Goal: Transaction & Acquisition: Download file/media

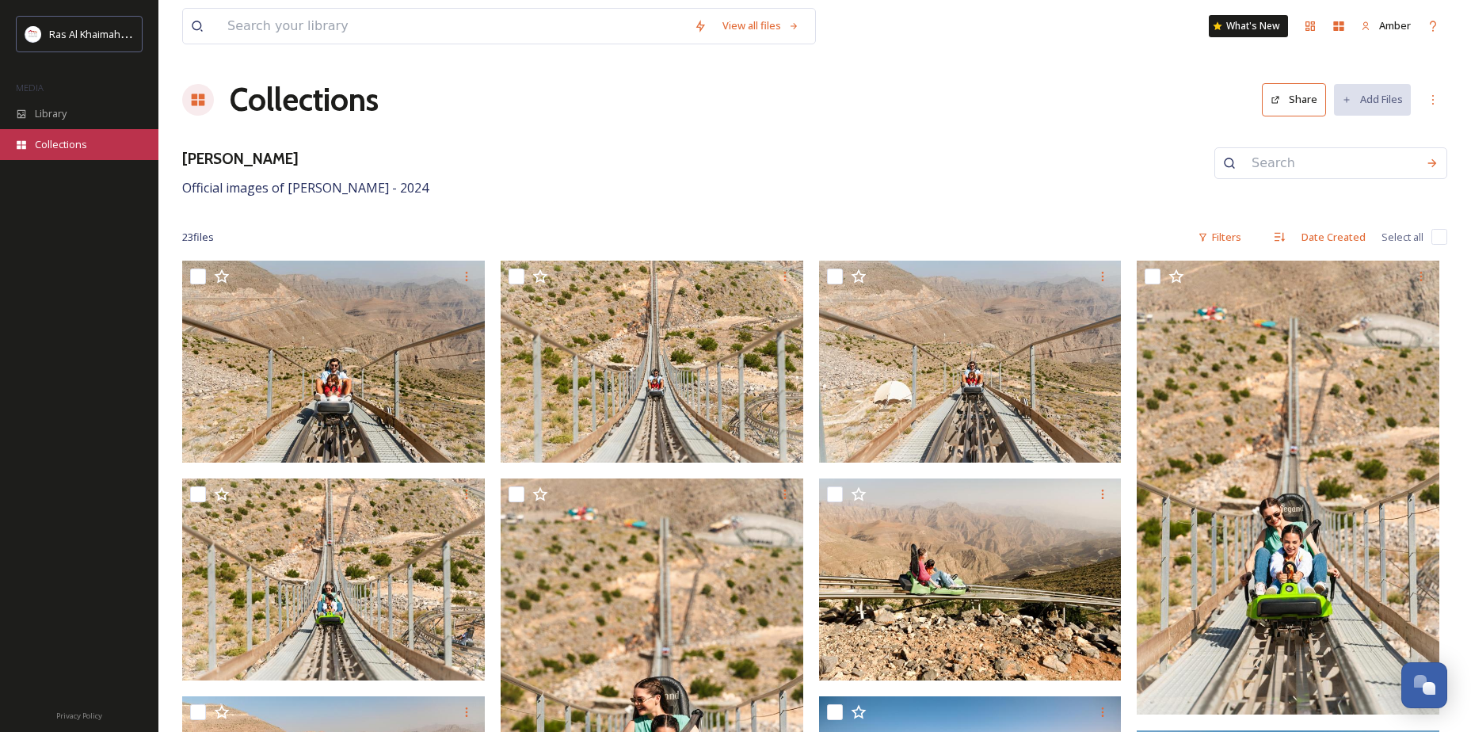
click at [48, 142] on span "Collections" at bounding box center [61, 144] width 52 height 15
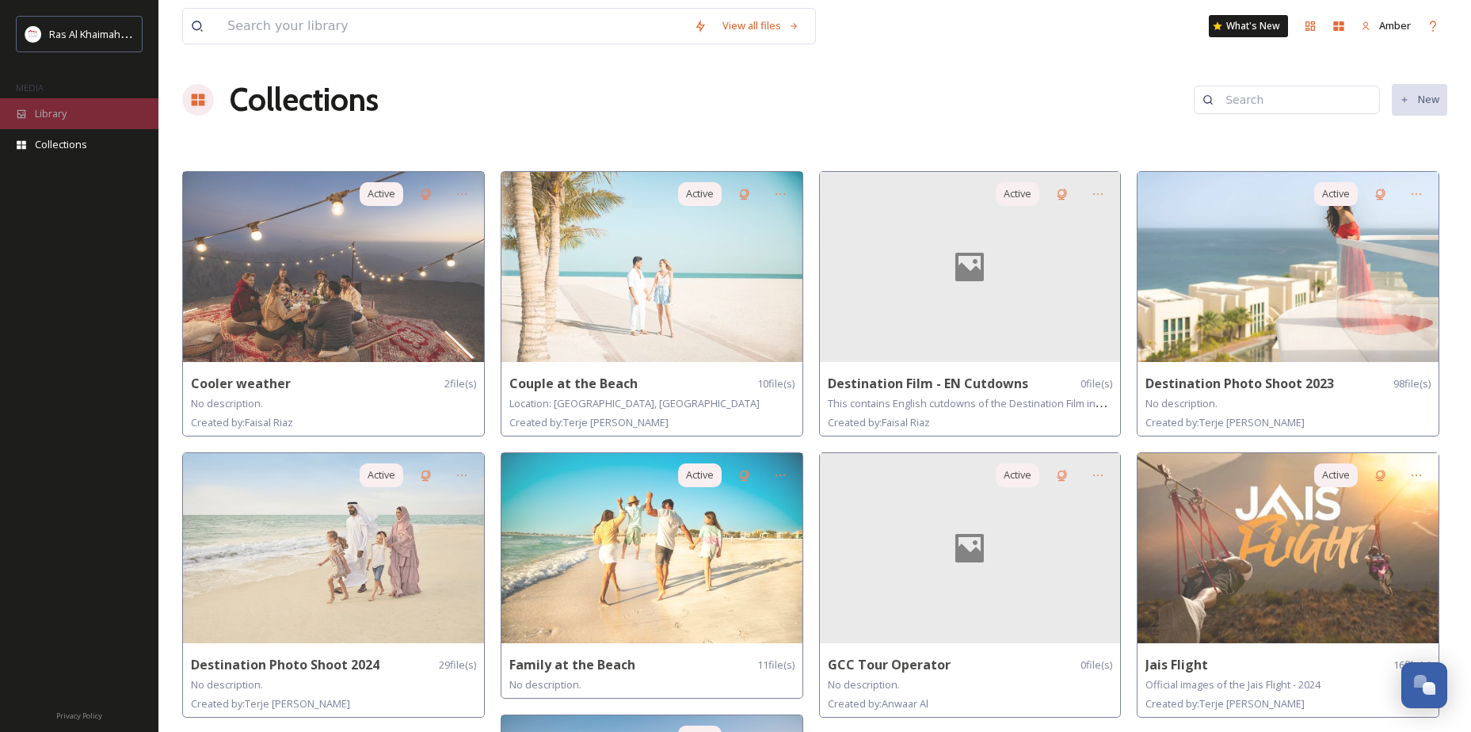
click at [50, 102] on div "Library" at bounding box center [79, 113] width 158 height 31
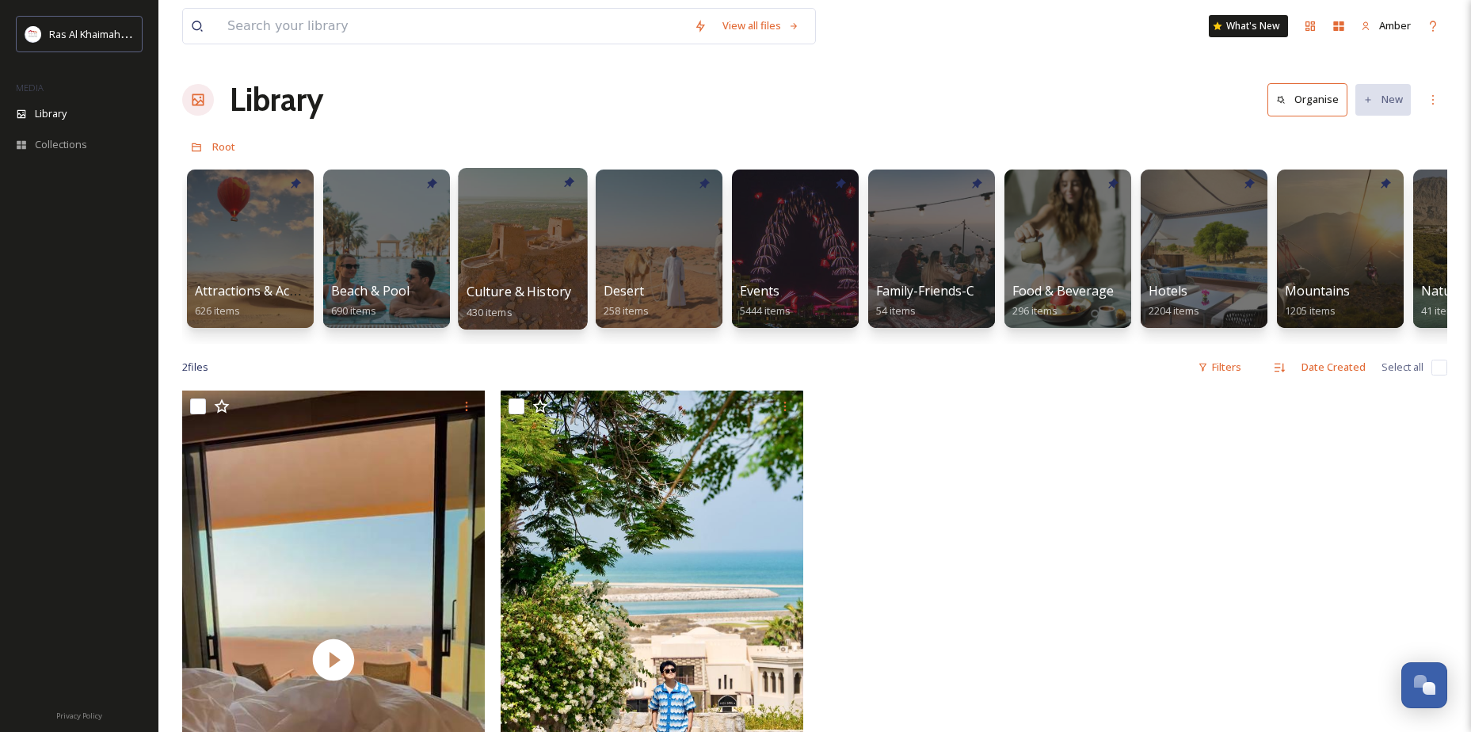
click at [543, 230] on div at bounding box center [522, 249] width 129 height 162
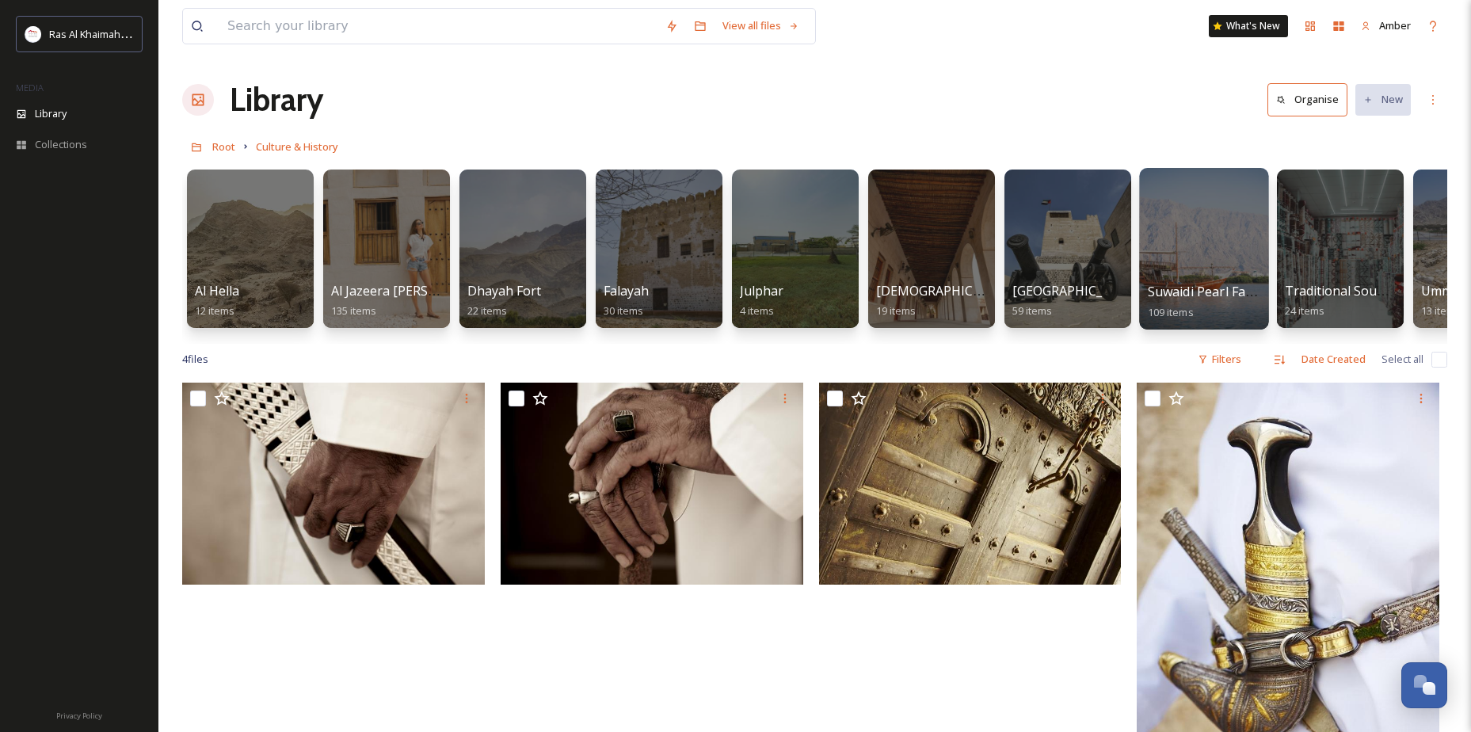
click at [1180, 221] on div at bounding box center [1203, 249] width 129 height 162
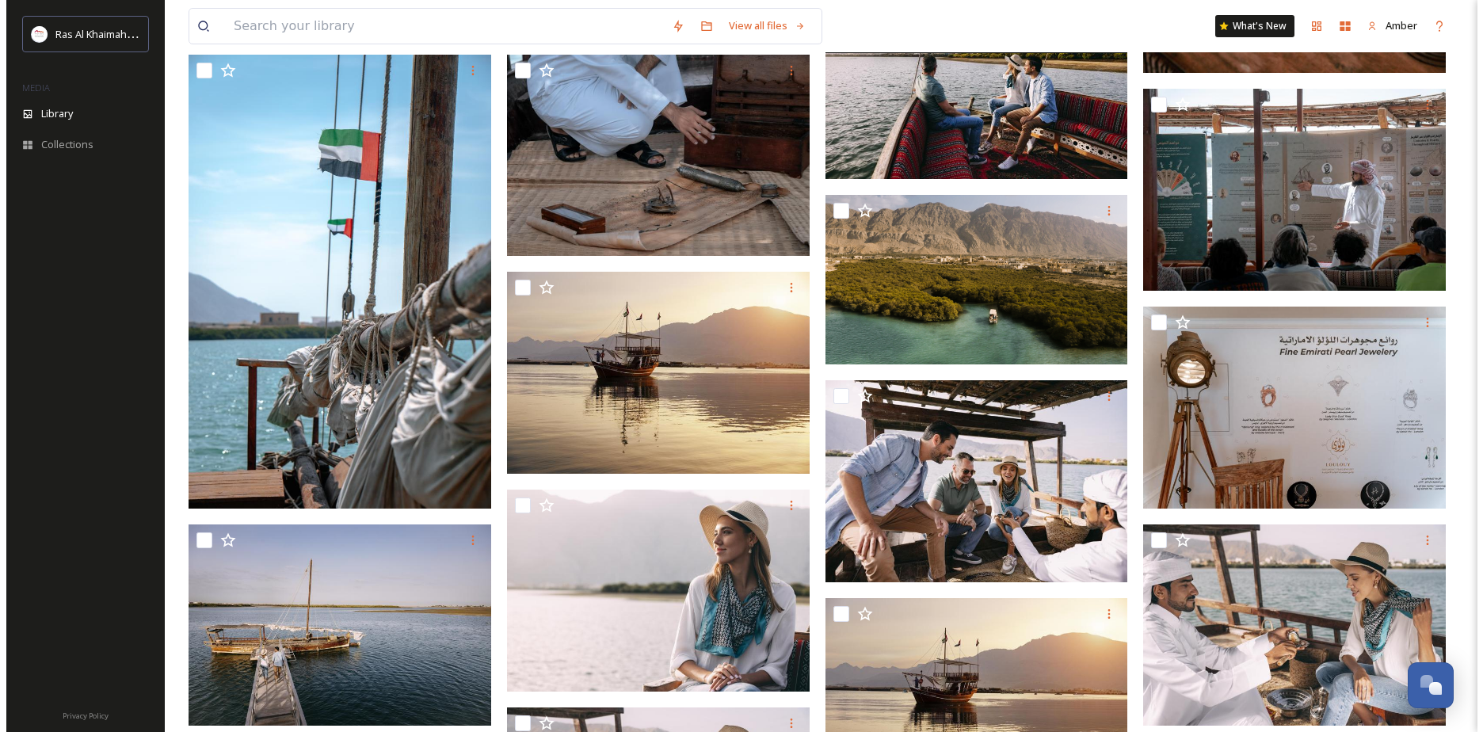
scroll to position [1109, 0]
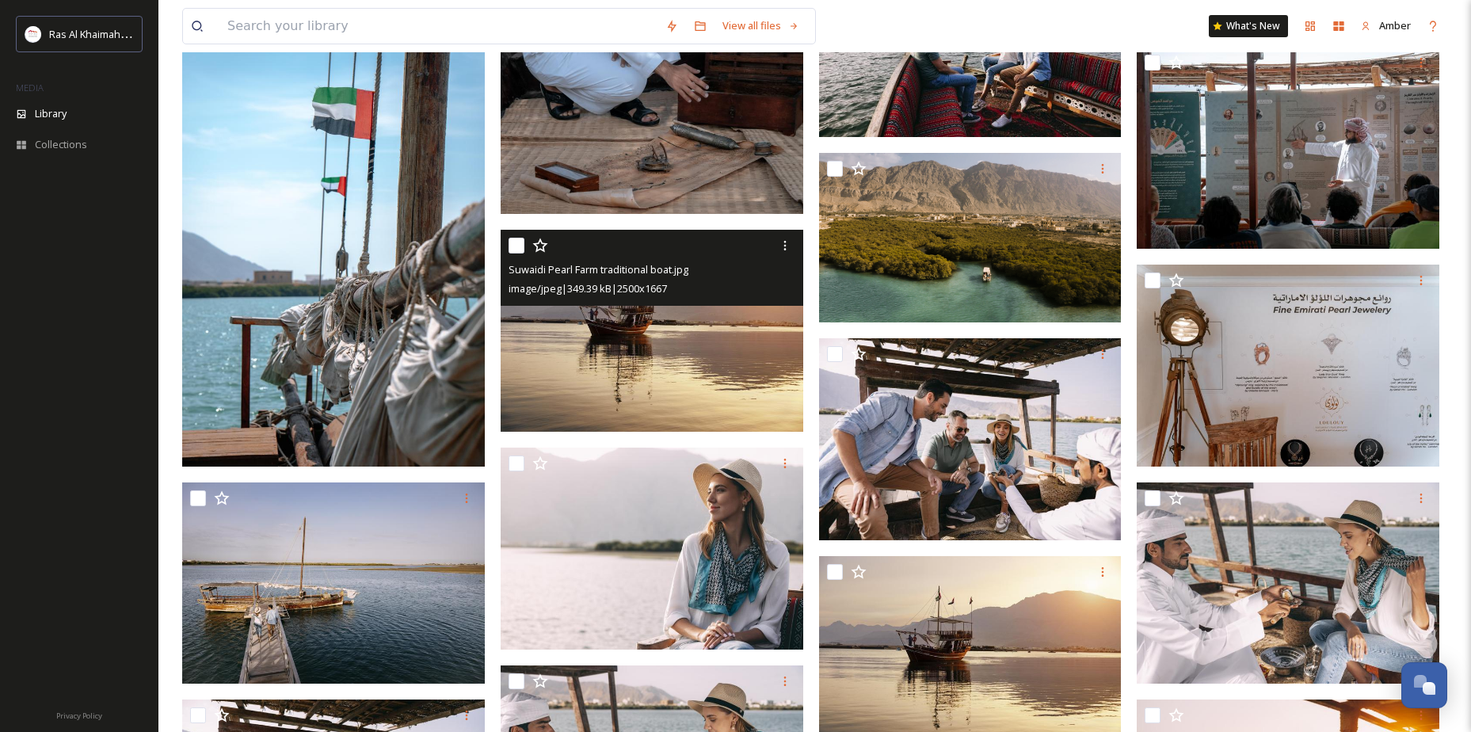
click at [606, 350] on img at bounding box center [652, 331] width 303 height 202
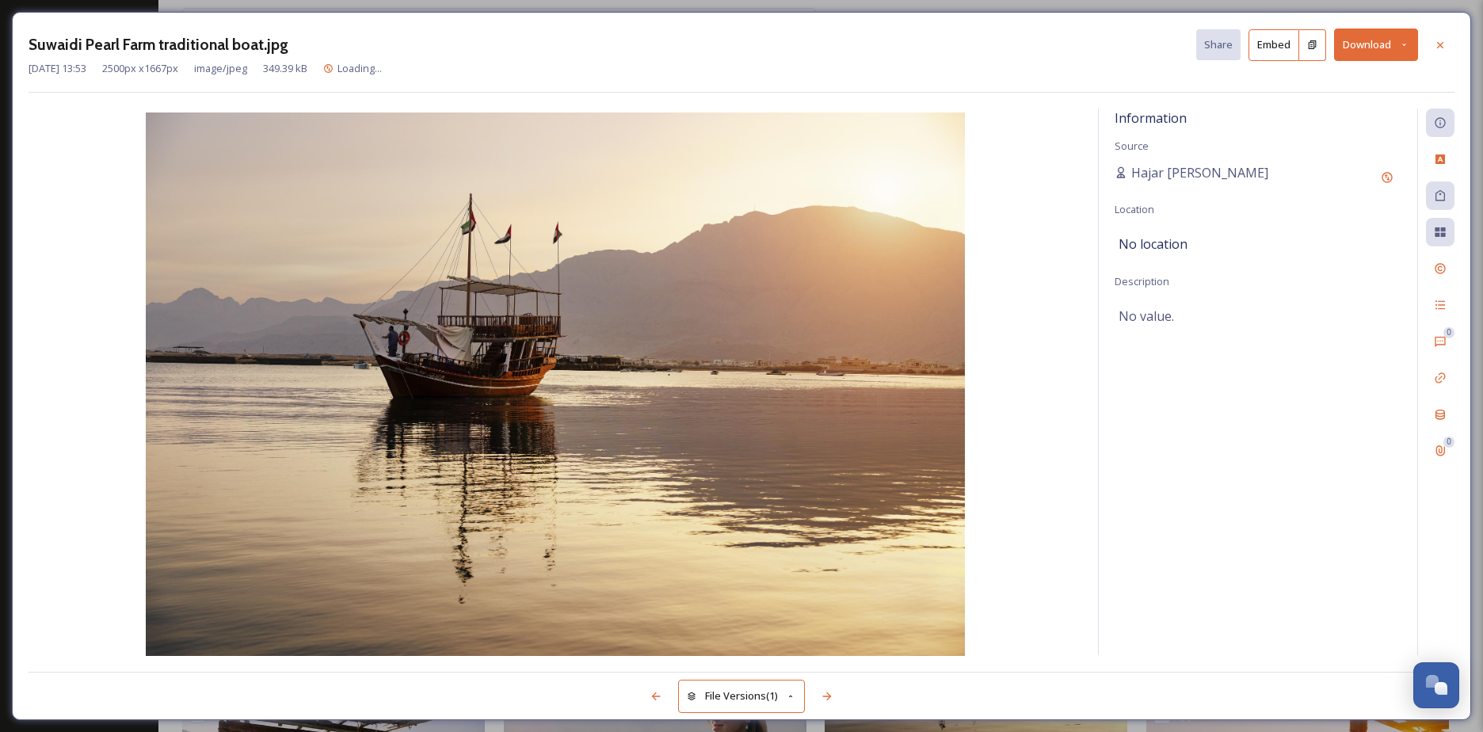
click at [1369, 32] on button "Download" at bounding box center [1376, 45] width 84 height 32
click at [1329, 77] on span "Download Original (2500 x 1667)" at bounding box center [1335, 81] width 150 height 15
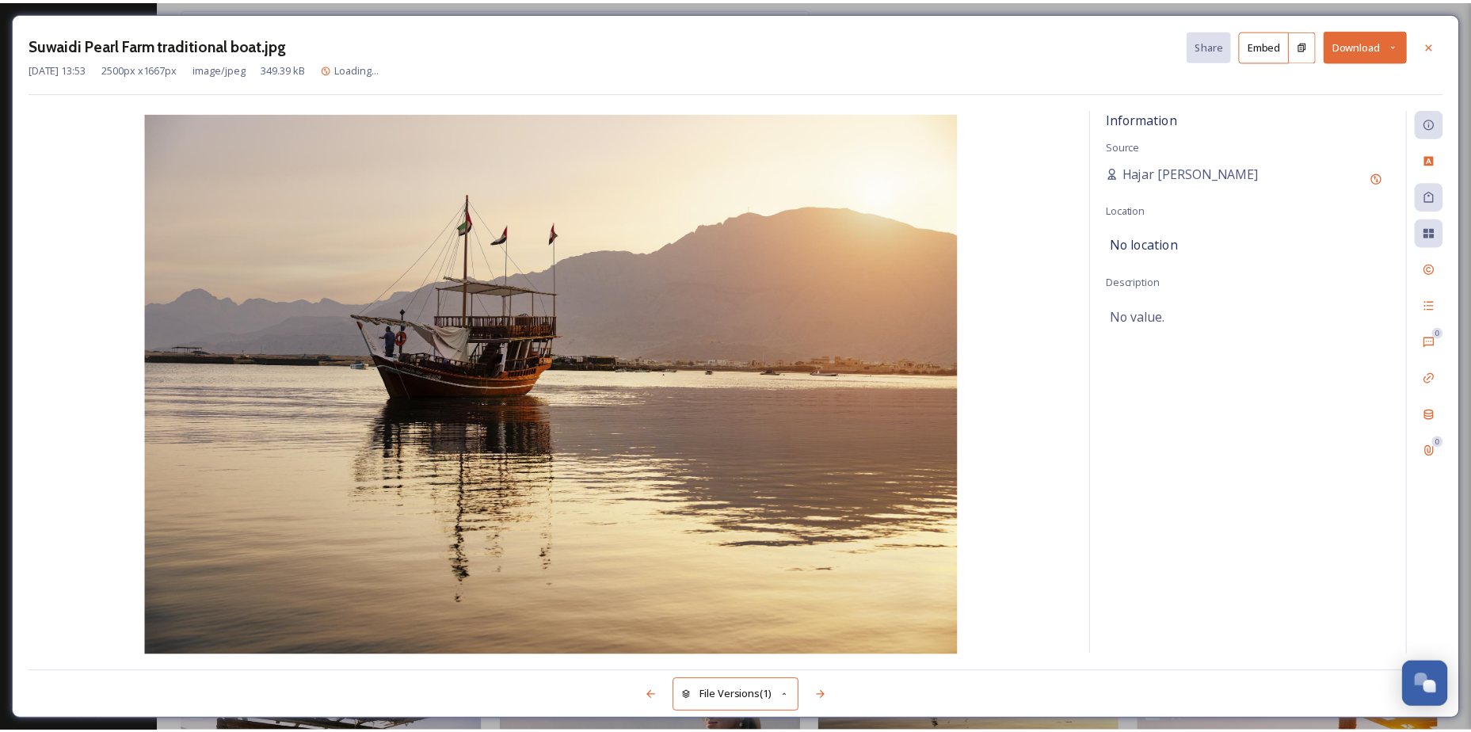
scroll to position [1118, 0]
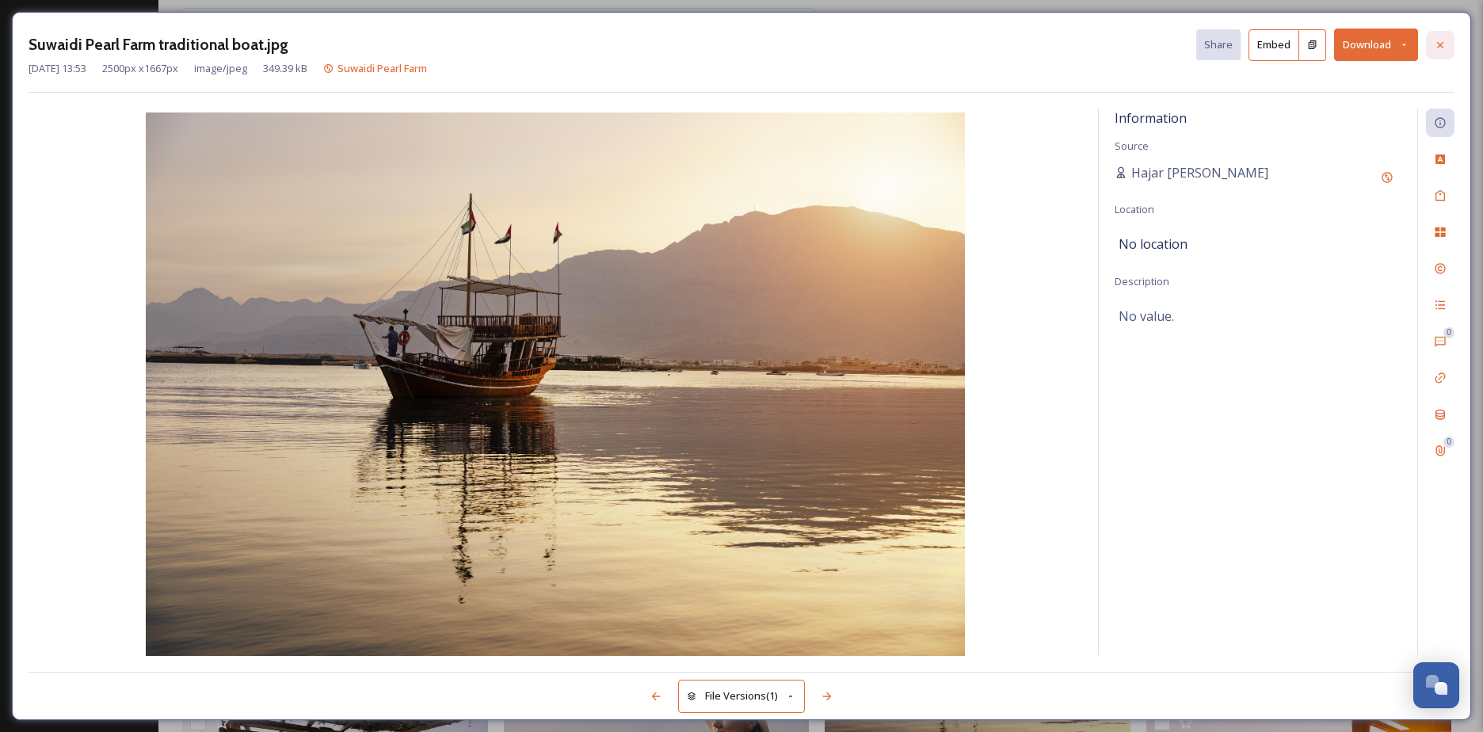
click at [1439, 44] on icon at bounding box center [1440, 44] width 6 height 6
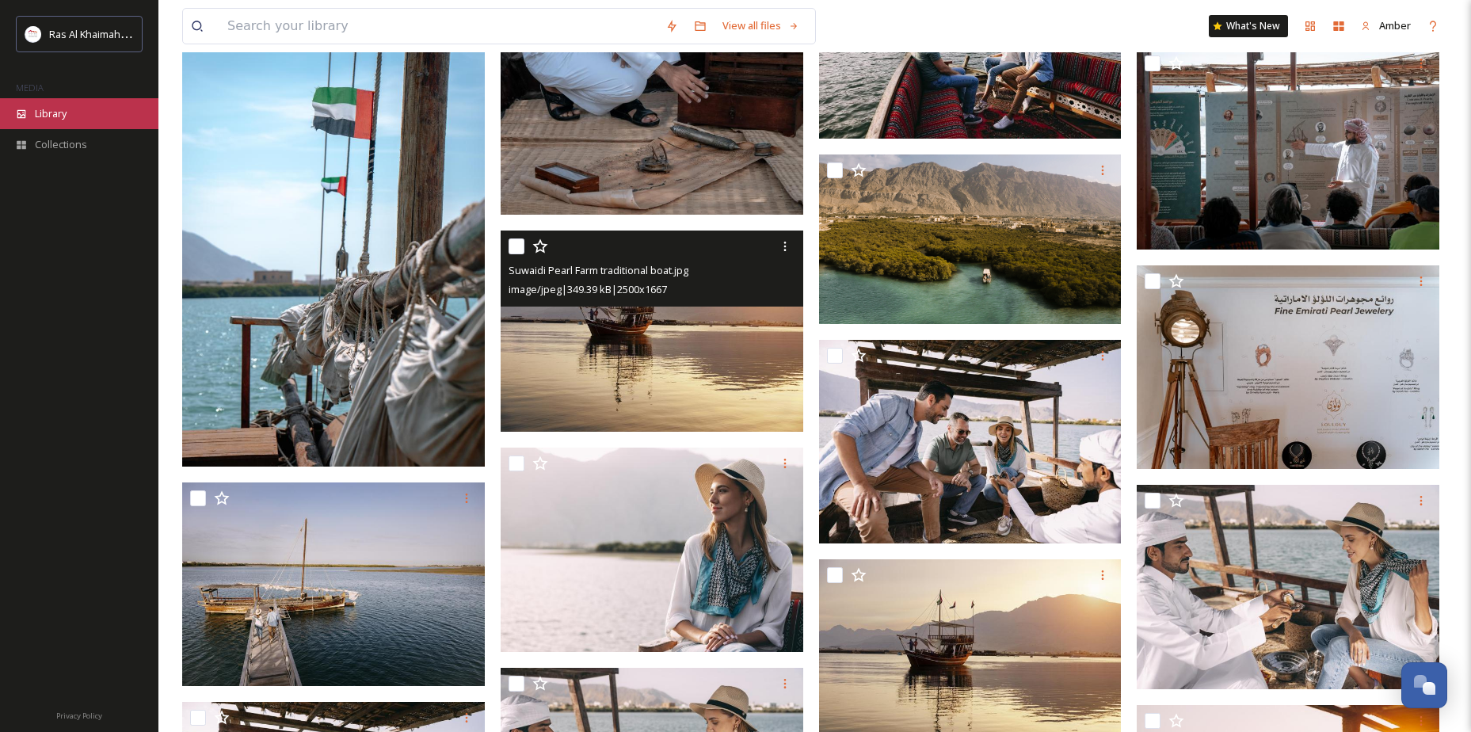
click at [50, 118] on span "Library" at bounding box center [51, 113] width 32 height 15
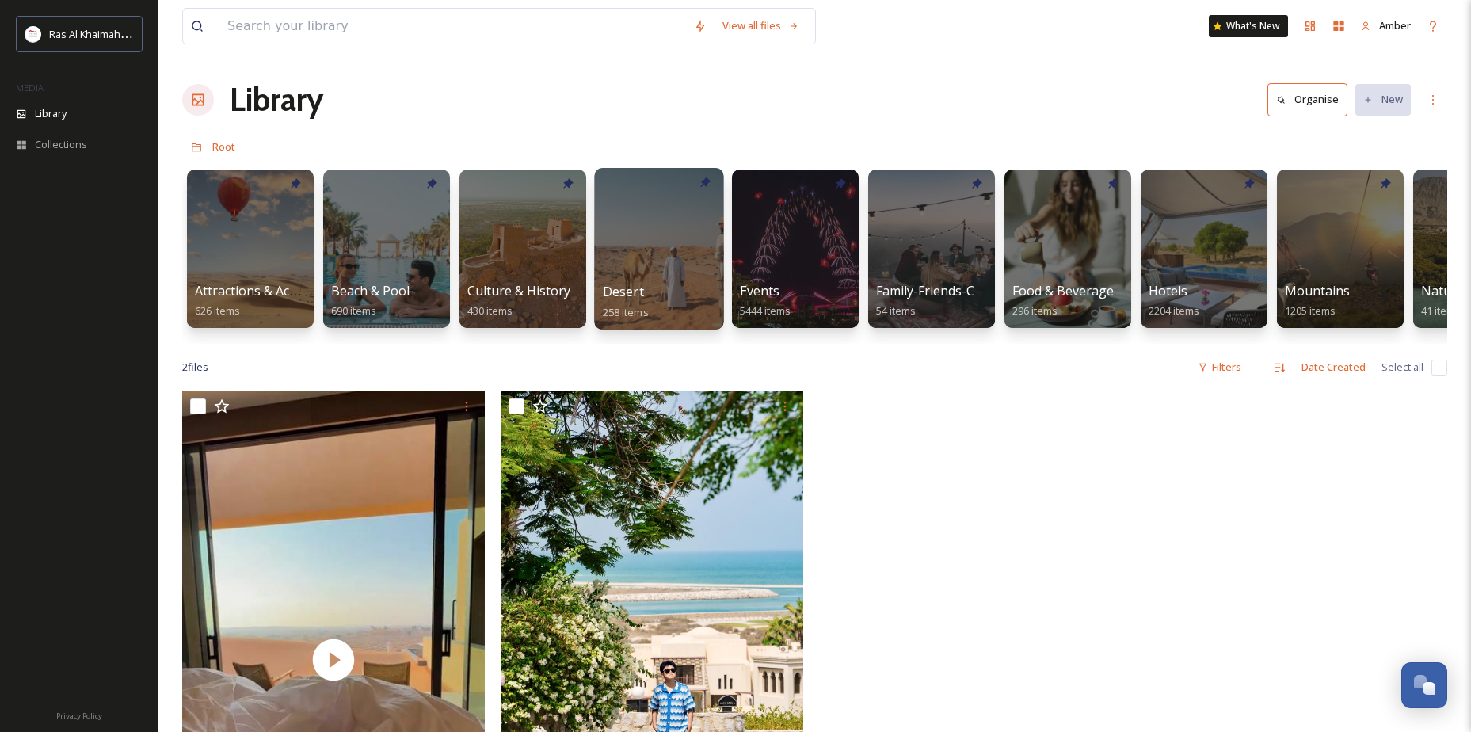
click at [646, 248] on div at bounding box center [658, 249] width 129 height 162
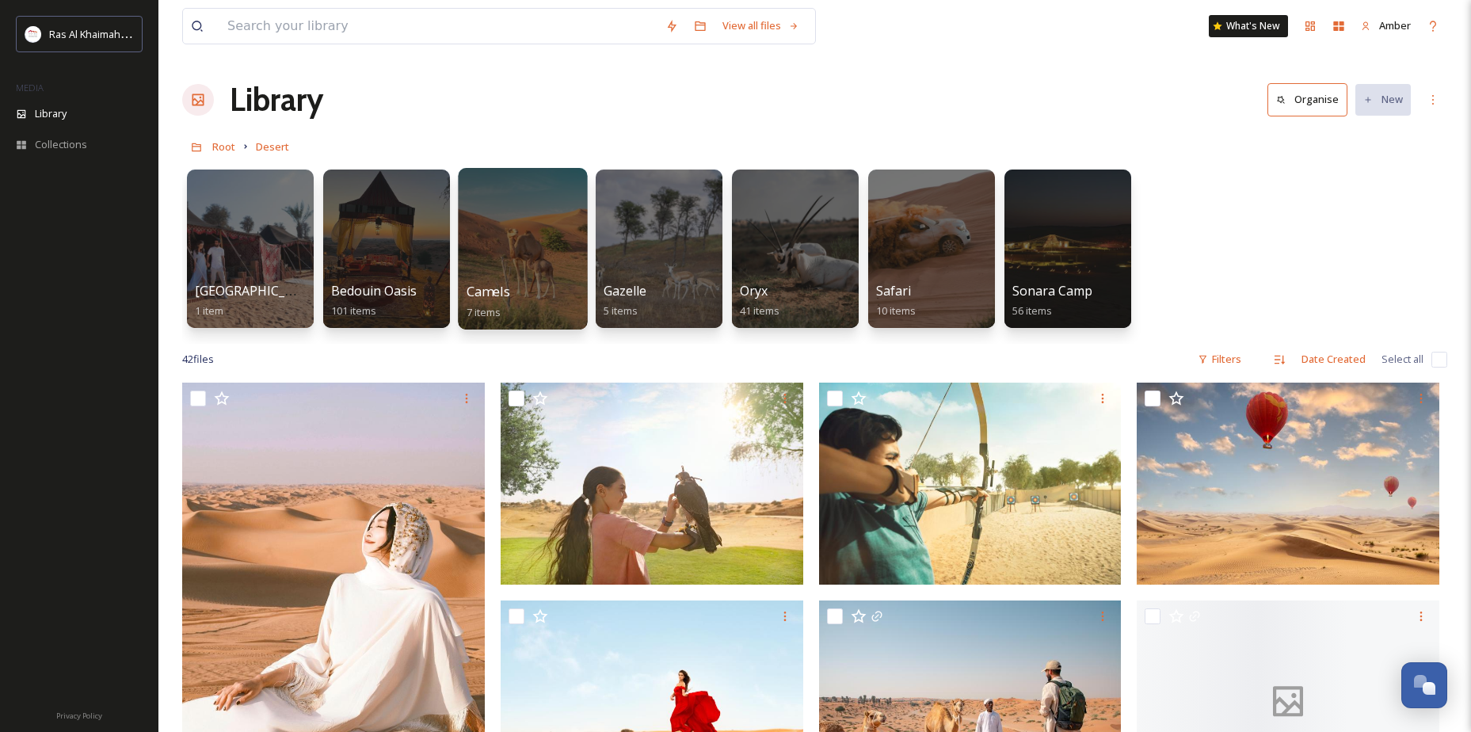
click at [495, 226] on div at bounding box center [522, 249] width 129 height 162
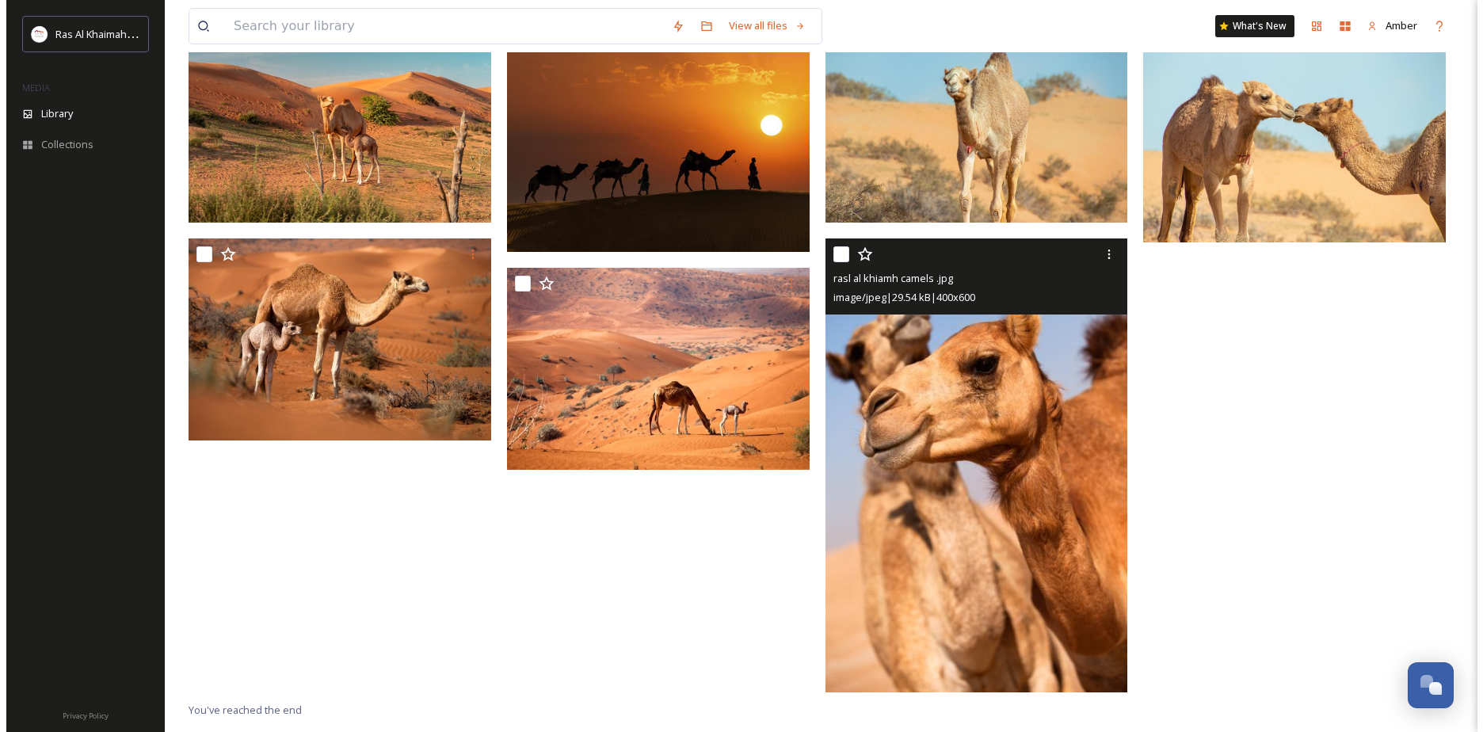
scroll to position [216, 0]
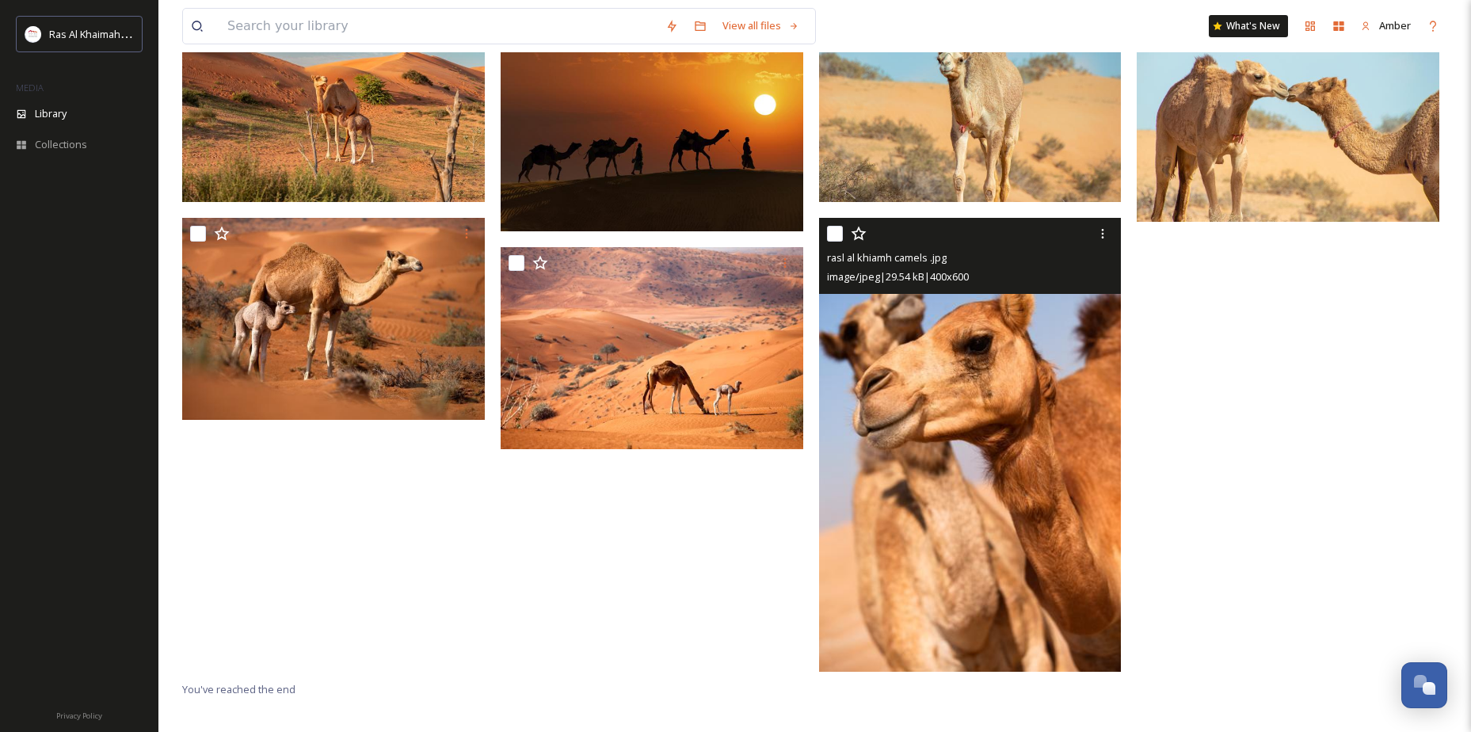
click at [940, 391] on img at bounding box center [970, 445] width 303 height 454
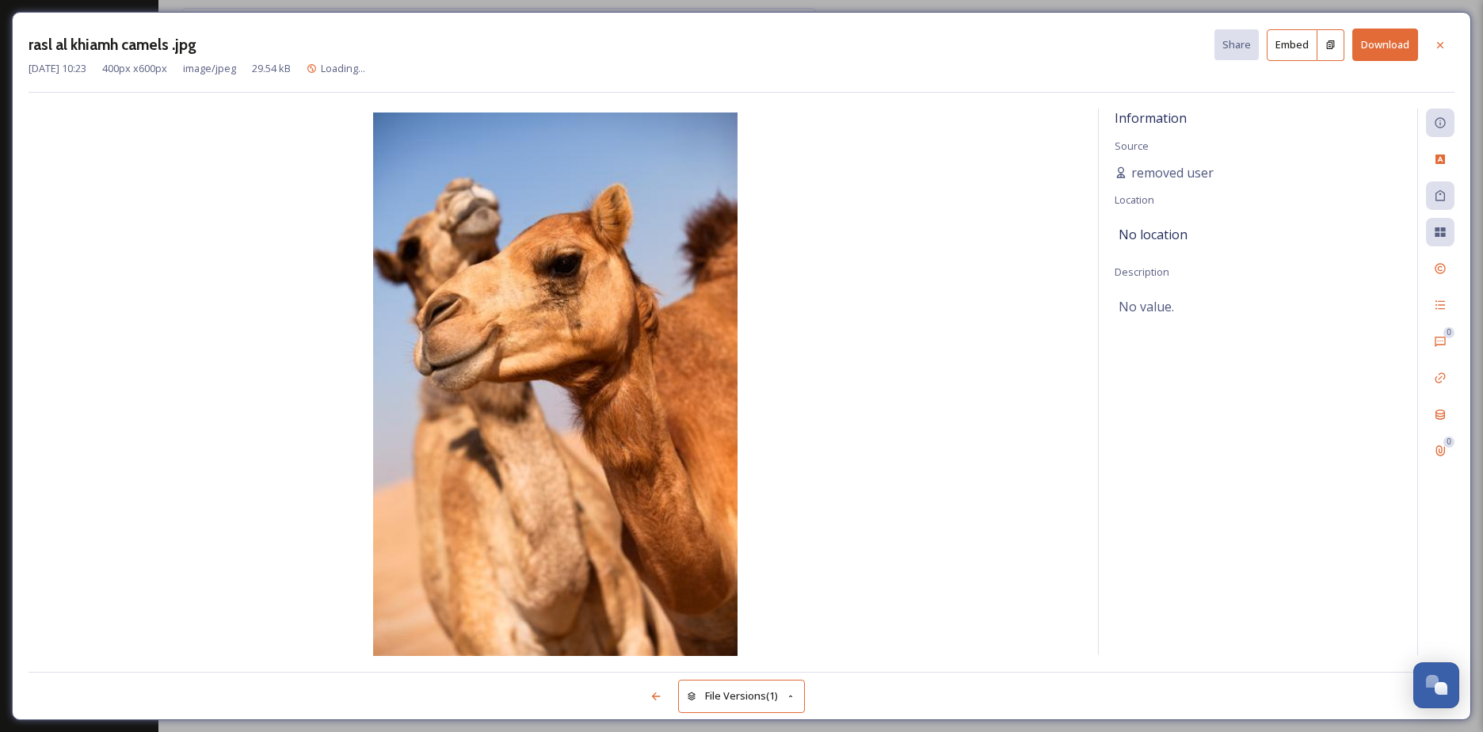
click at [1375, 47] on button "Download" at bounding box center [1385, 45] width 66 height 32
